Goal: Information Seeking & Learning: Learn about a topic

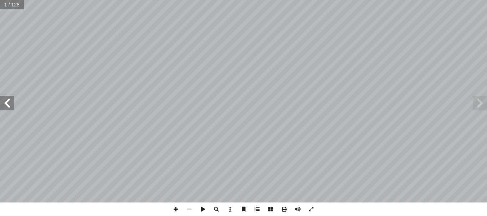
click at [477, 110] on span at bounding box center [480, 103] width 14 height 14
click at [11, 101] on span at bounding box center [7, 103] width 14 height 14
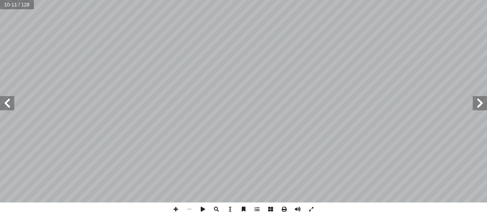
click at [11, 101] on span at bounding box center [7, 103] width 14 height 14
click at [174, 206] on span at bounding box center [176, 210] width 14 height 14
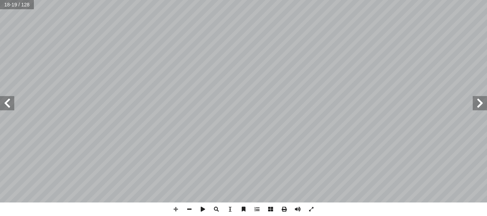
click at [8, 101] on span at bounding box center [7, 103] width 14 height 14
click at [309, 207] on span at bounding box center [312, 210] width 14 height 14
